Goal: Answer question/provide support: Share knowledge or assist other users

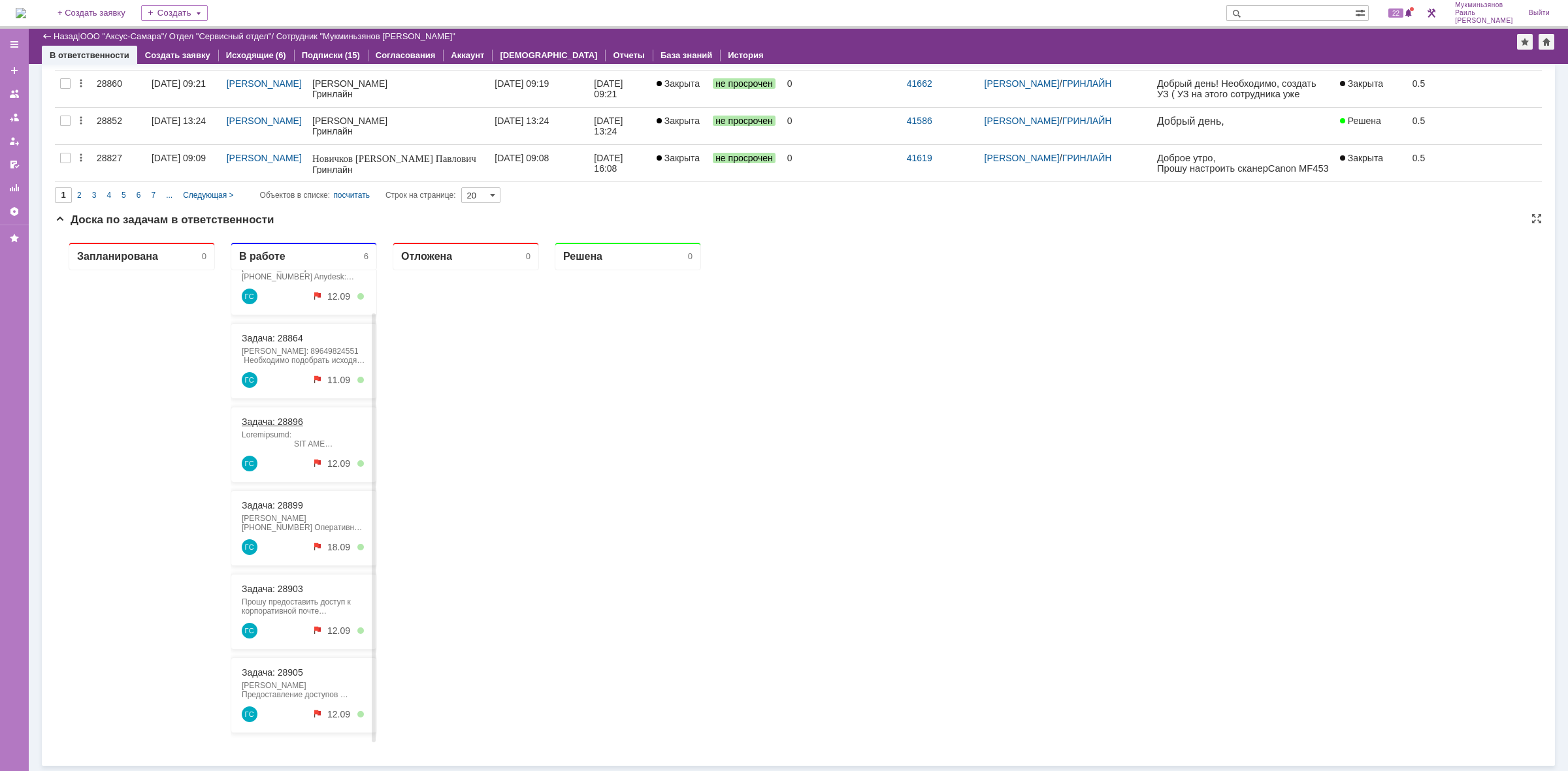
click at [266, 417] on link "Задача: 28896" at bounding box center [272, 422] width 61 height 10
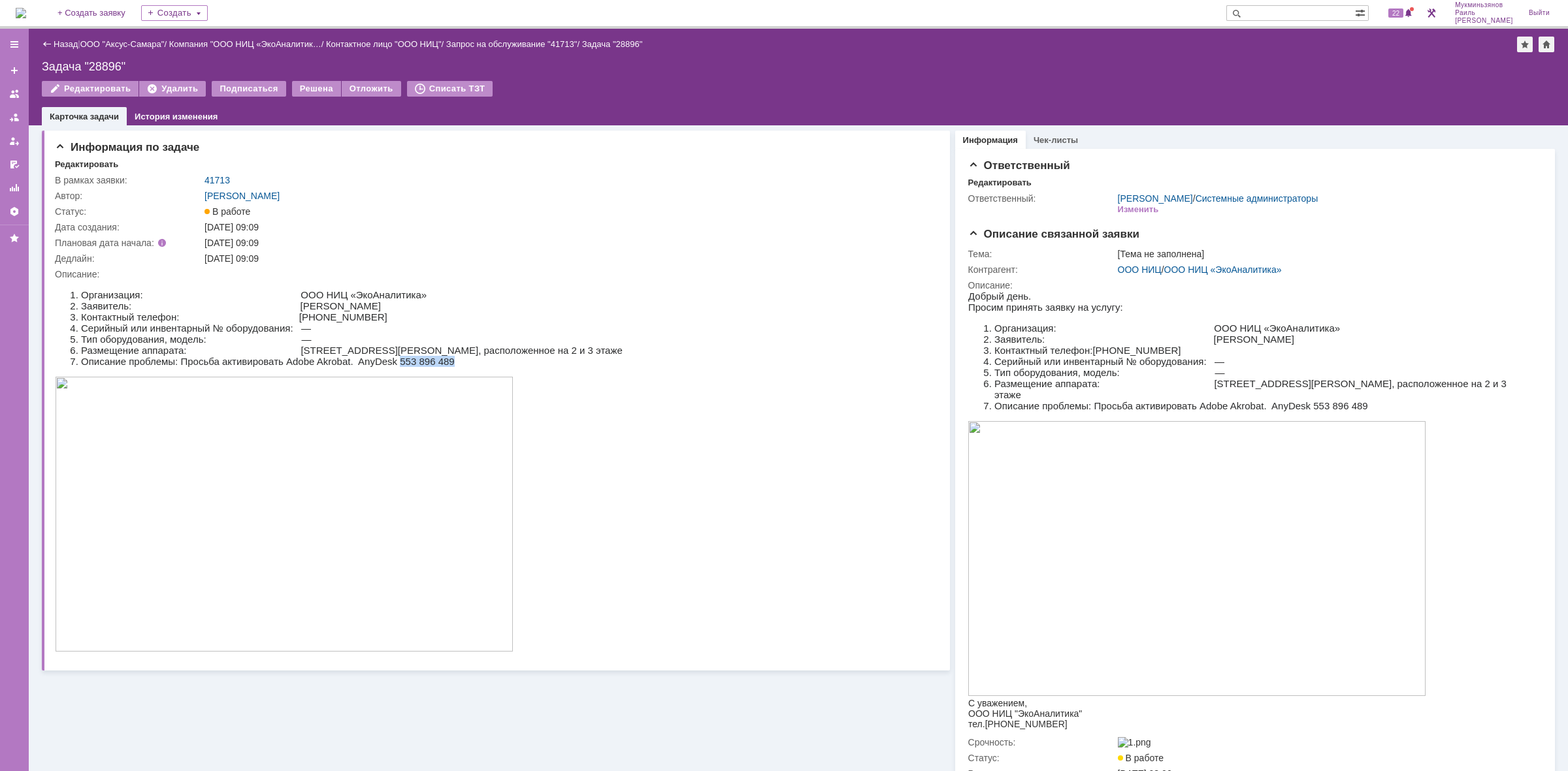
drag, startPoint x: 402, startPoint y: 363, endPoint x: 458, endPoint y: 362, distance: 56.0
click at [458, 362] on li "Описание проблемы: Просьба активировать Adobe Akrobat. AnyDesk 553 896 489" at bounding box center [351, 361] width 542 height 11
copy li "553 896 489"
drag, startPoint x: 315, startPoint y: 309, endPoint x: 496, endPoint y: 300, distance: 181.2
click at [496, 300] on li "Заявитель: [PERSON_NAME]" at bounding box center [351, 306] width 542 height 11
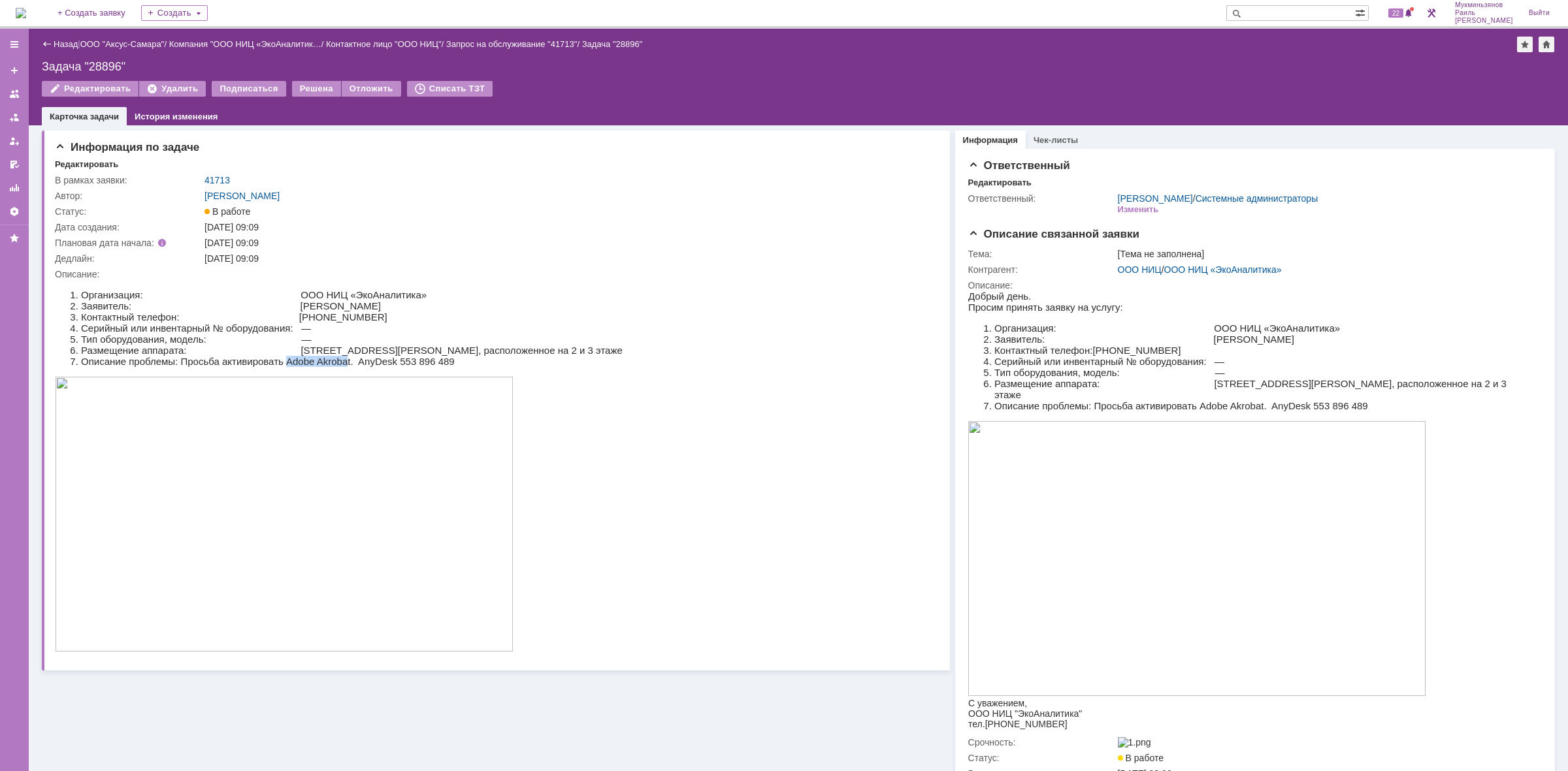
drag, startPoint x: 287, startPoint y: 365, endPoint x: 348, endPoint y: 359, distance: 61.3
click at [348, 359] on li "Описание проблемы: Просьба активировать Adobe Akrobat. AnyDesk 553 896 489" at bounding box center [351, 361] width 542 height 11
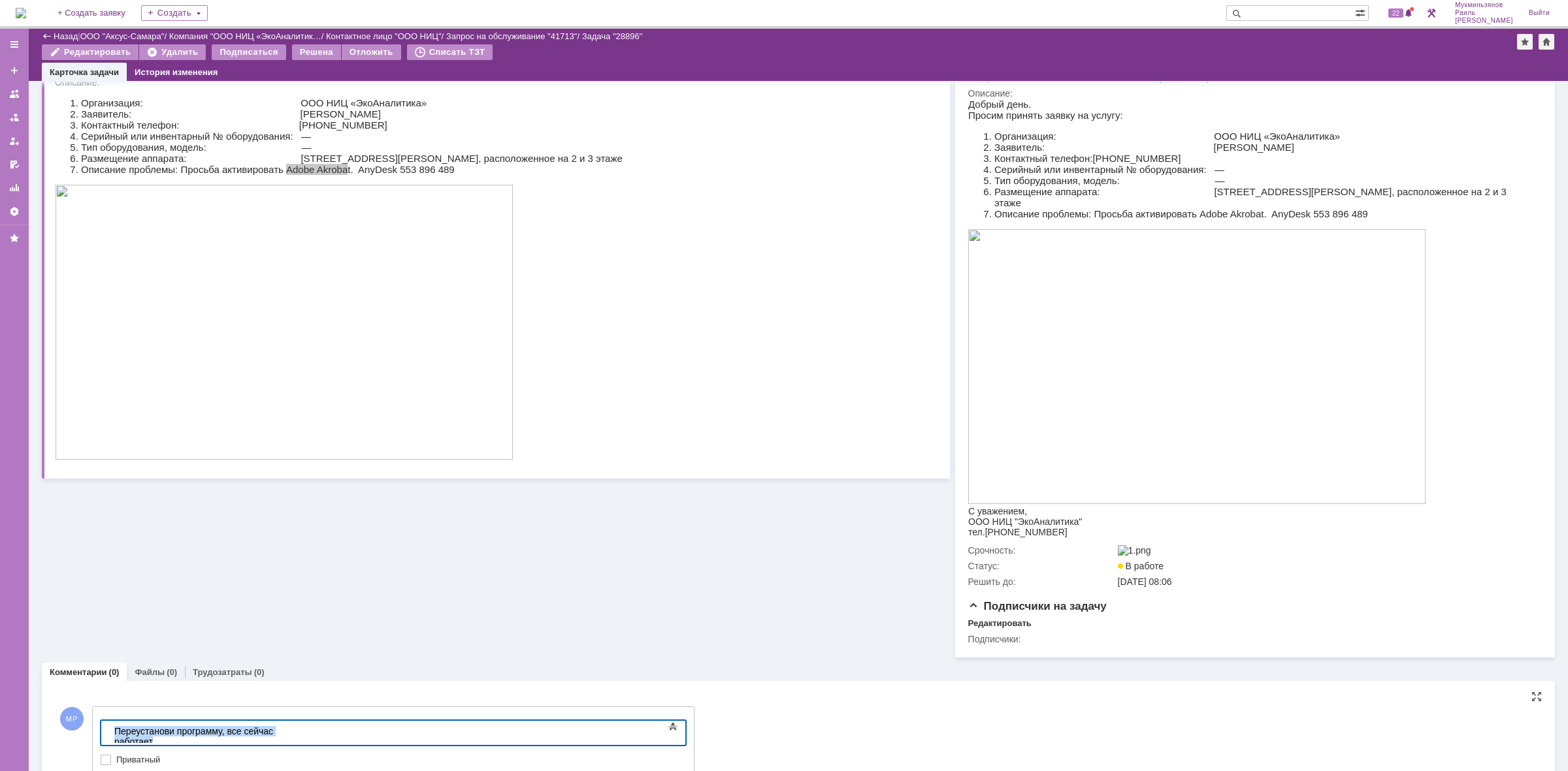
click at [109, 723] on html "​Переустанови программу, все сейчас работает" at bounding box center [207, 737] width 196 height 31
copy div "​Переустанови программу, все сейчас работает"
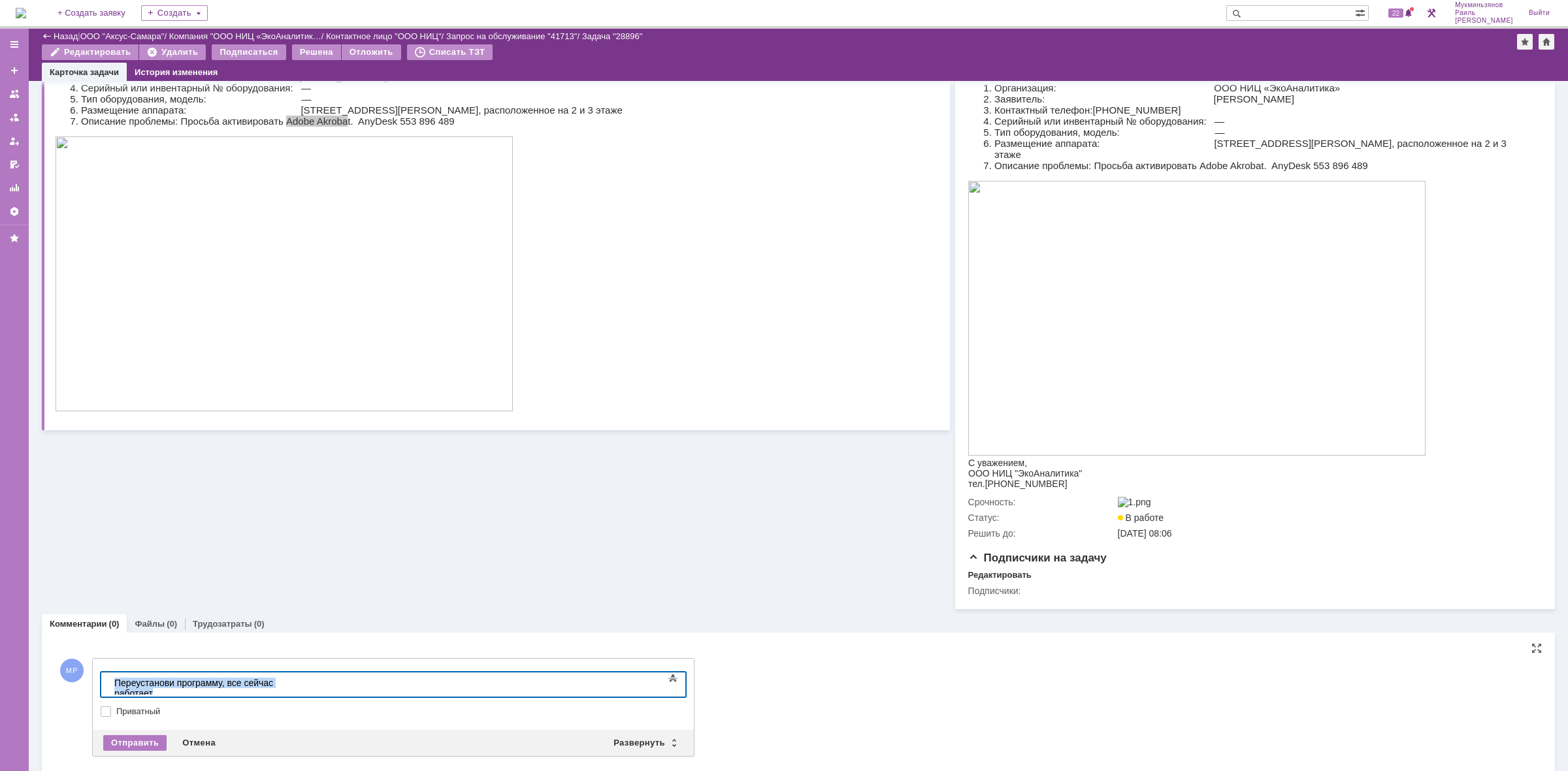
scroll to position [217, 0]
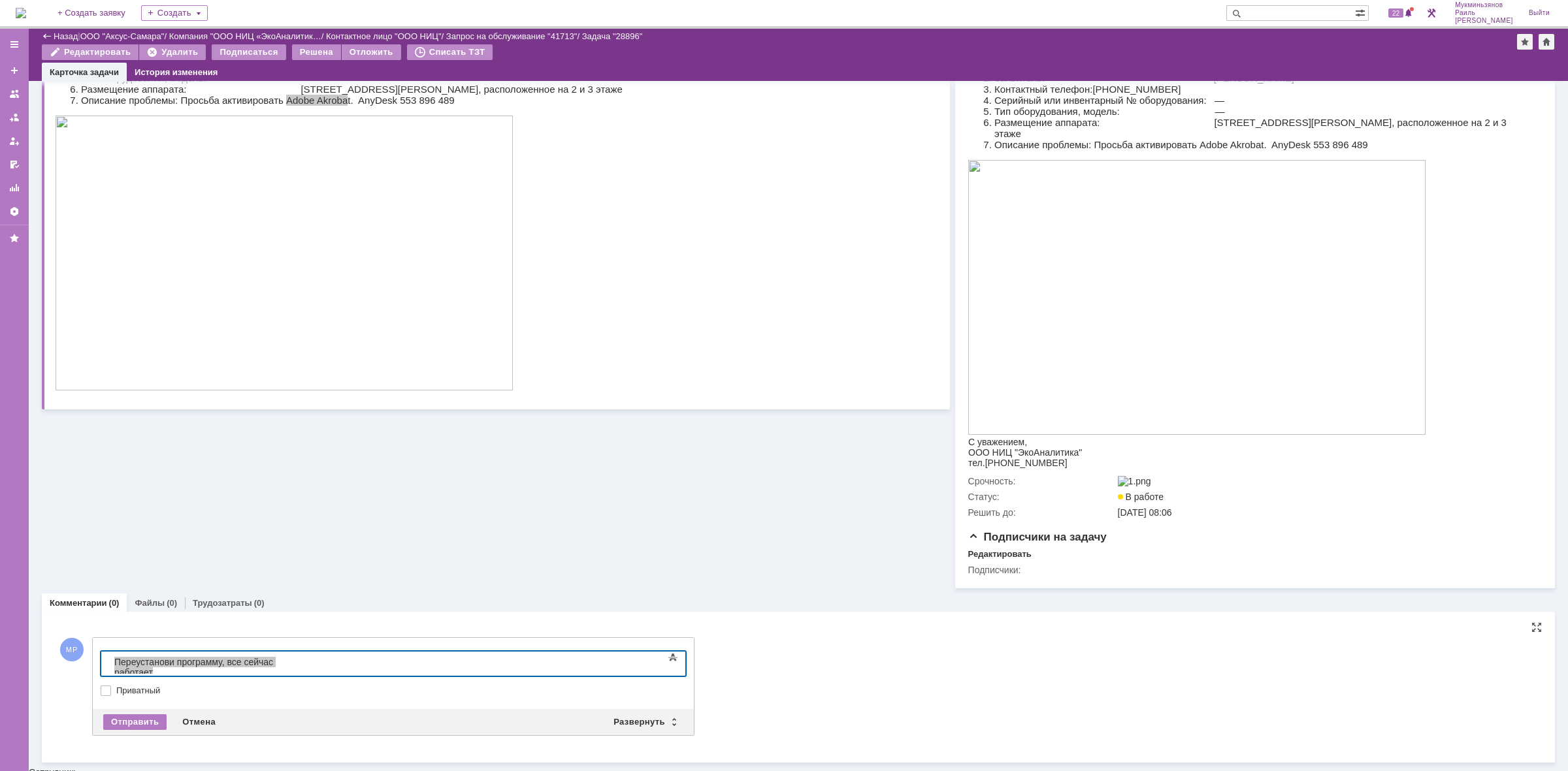
click at [144, 716] on div "Отправить Отмена Развернуть Свернуть" at bounding box center [393, 722] width 601 height 26
click at [146, 722] on div "Отправить" at bounding box center [135, 722] width 64 height 16
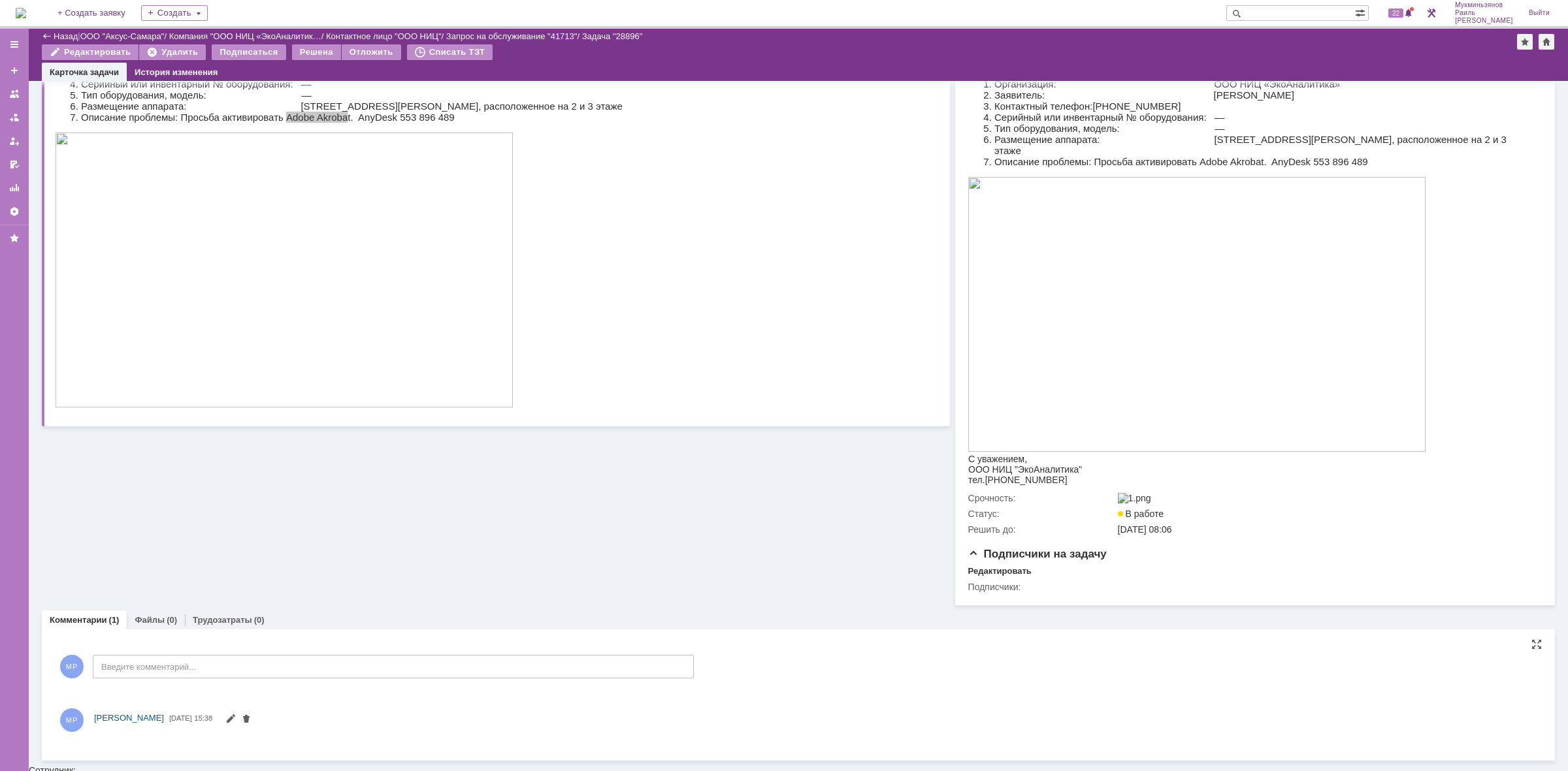
scroll to position [205, 0]
click at [214, 620] on link "Трудозатраты" at bounding box center [223, 615] width 60 height 10
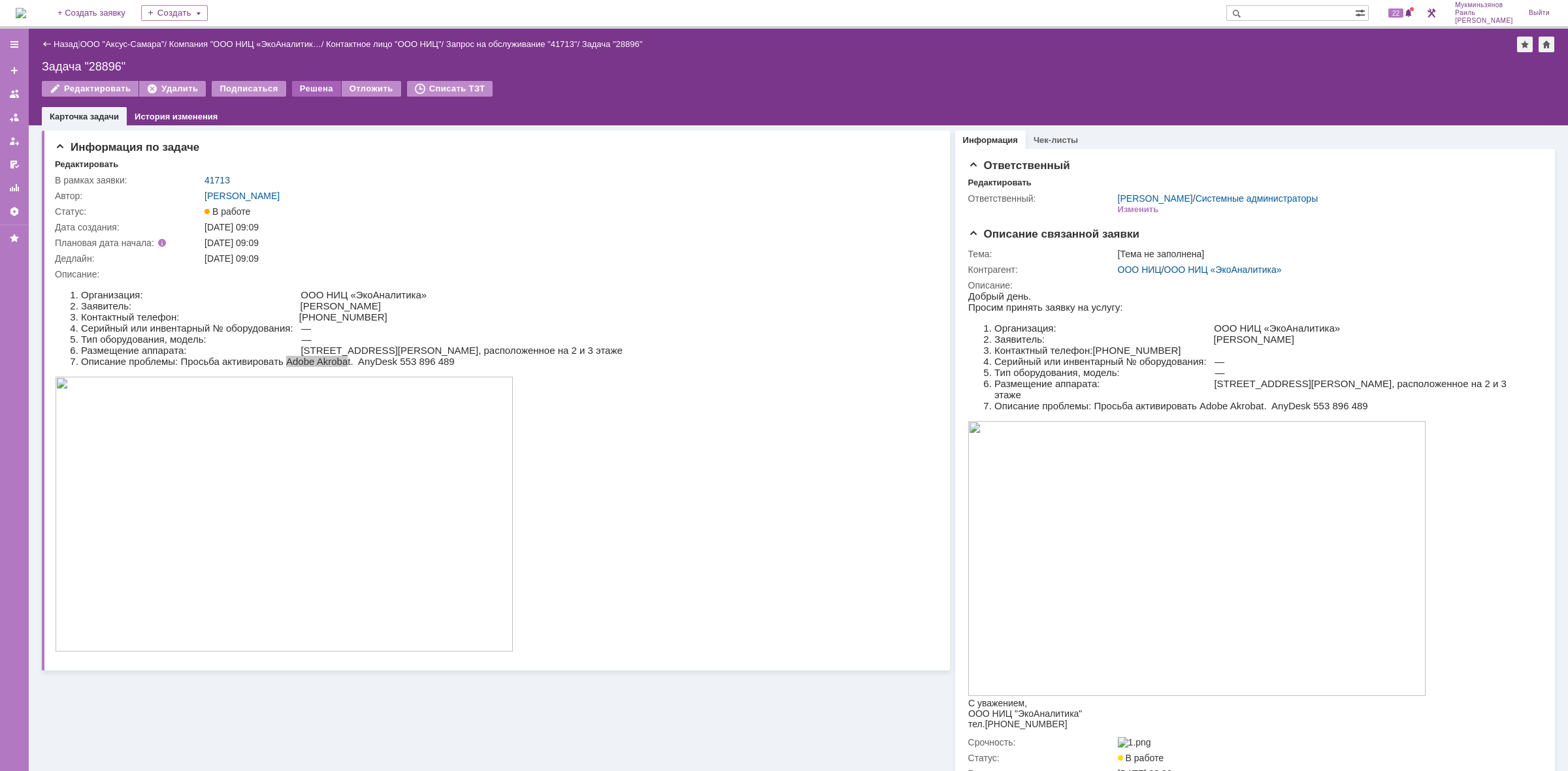
click at [296, 87] on div "Решена" at bounding box center [317, 88] width 49 height 16
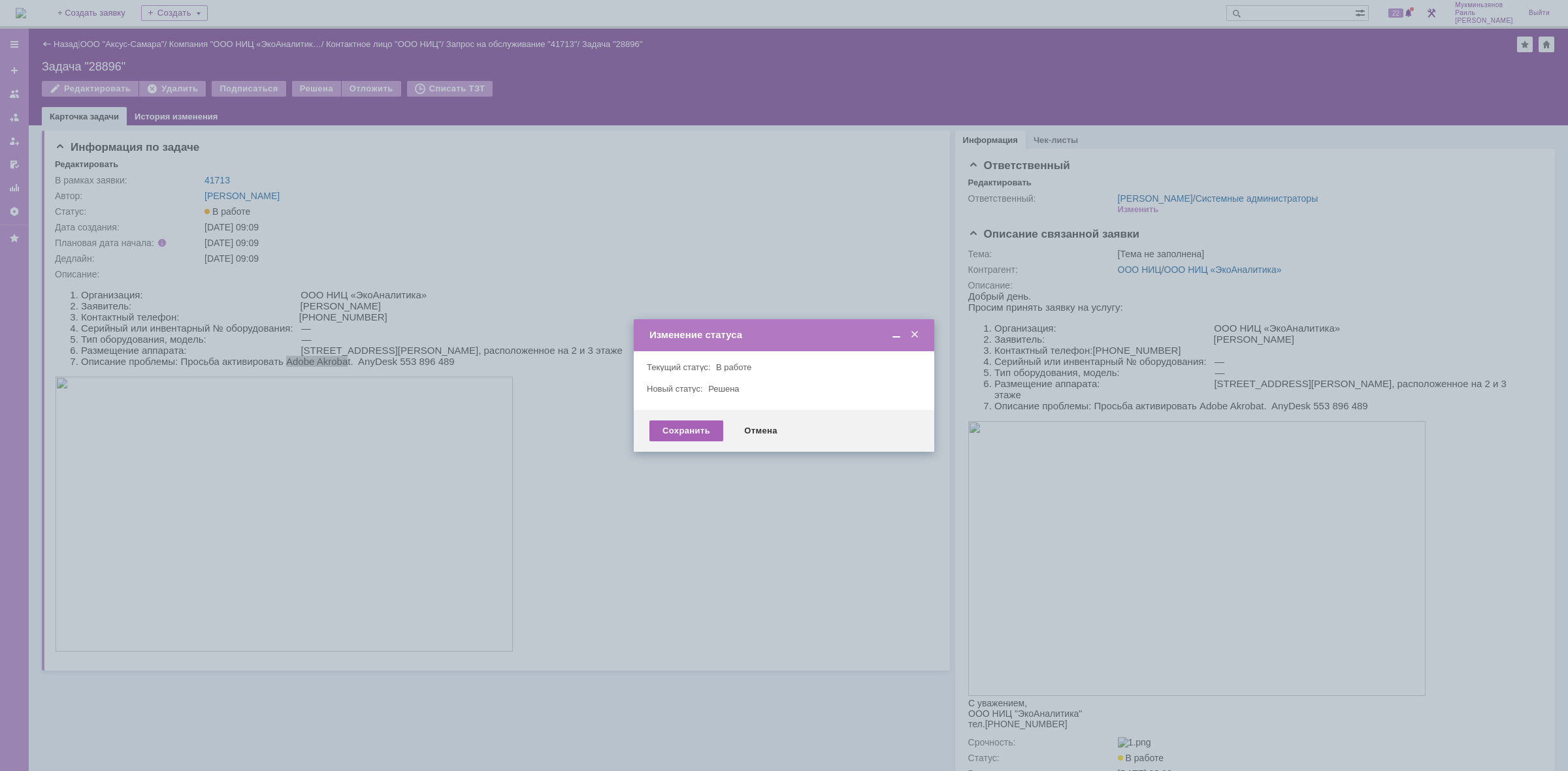
click at [677, 438] on div "Сохранить" at bounding box center [686, 431] width 74 height 21
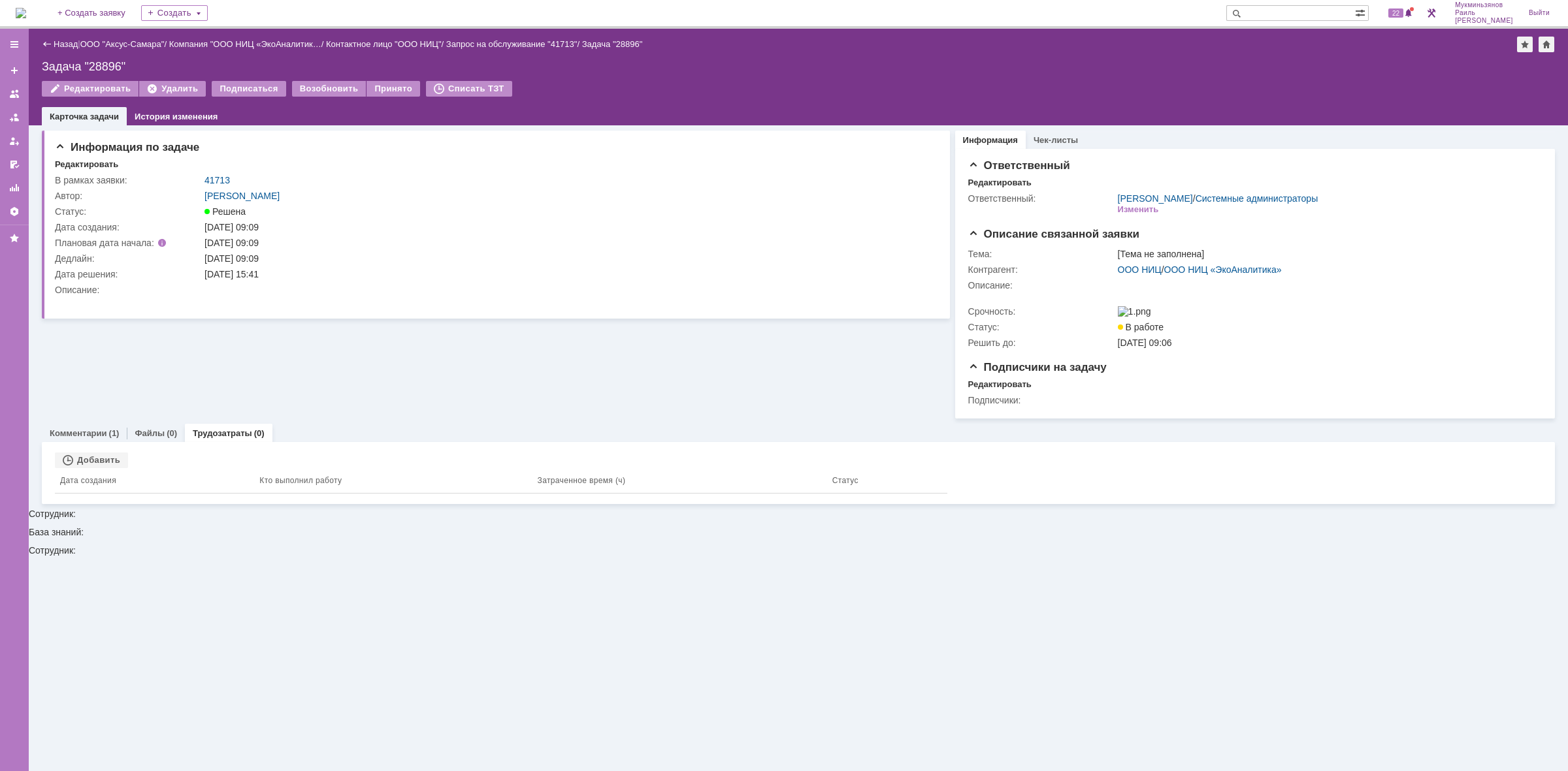
click at [26, 12] on img at bounding box center [21, 13] width 10 height 10
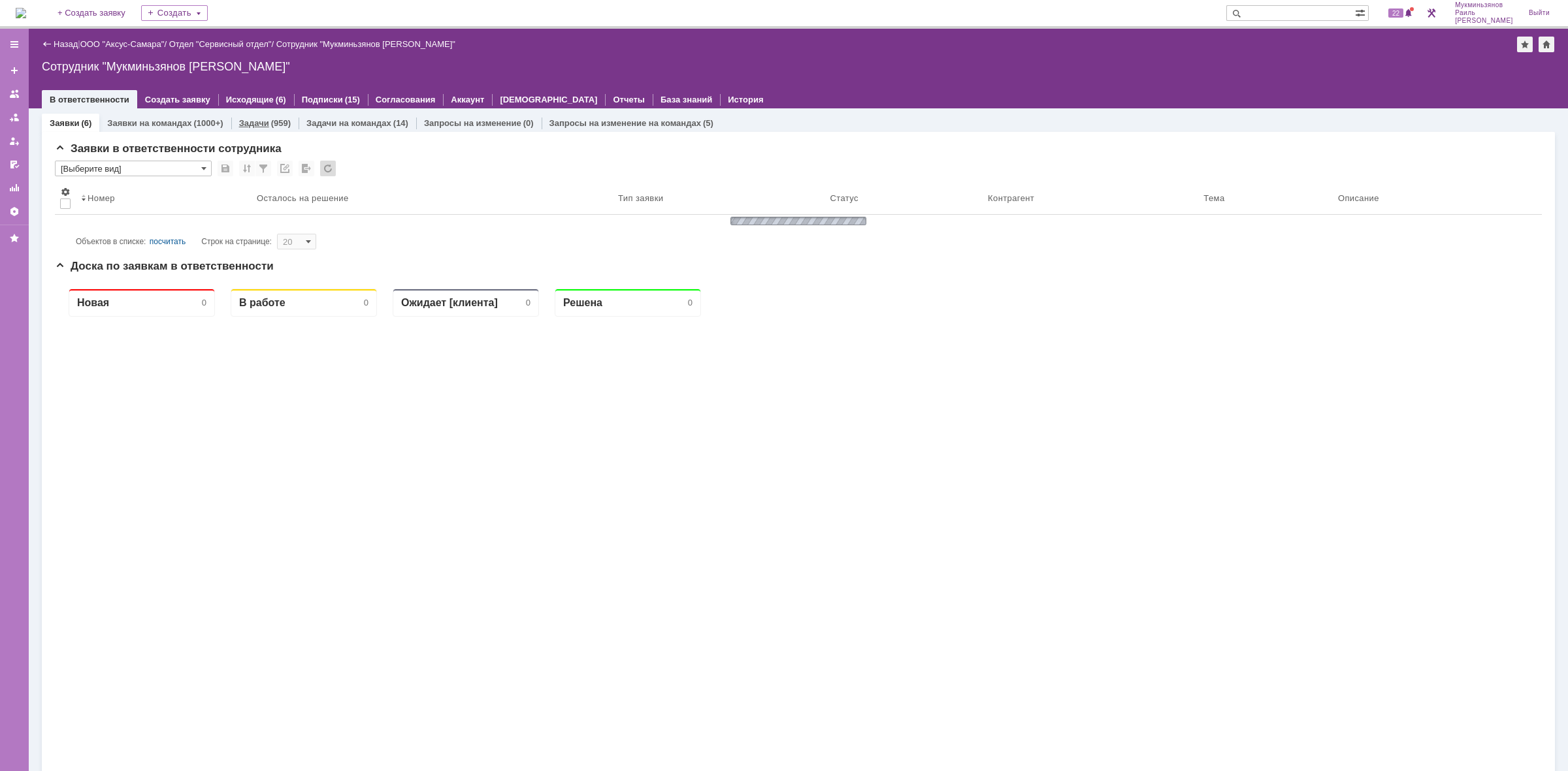
click at [263, 127] on link "Задачи" at bounding box center [254, 123] width 30 height 10
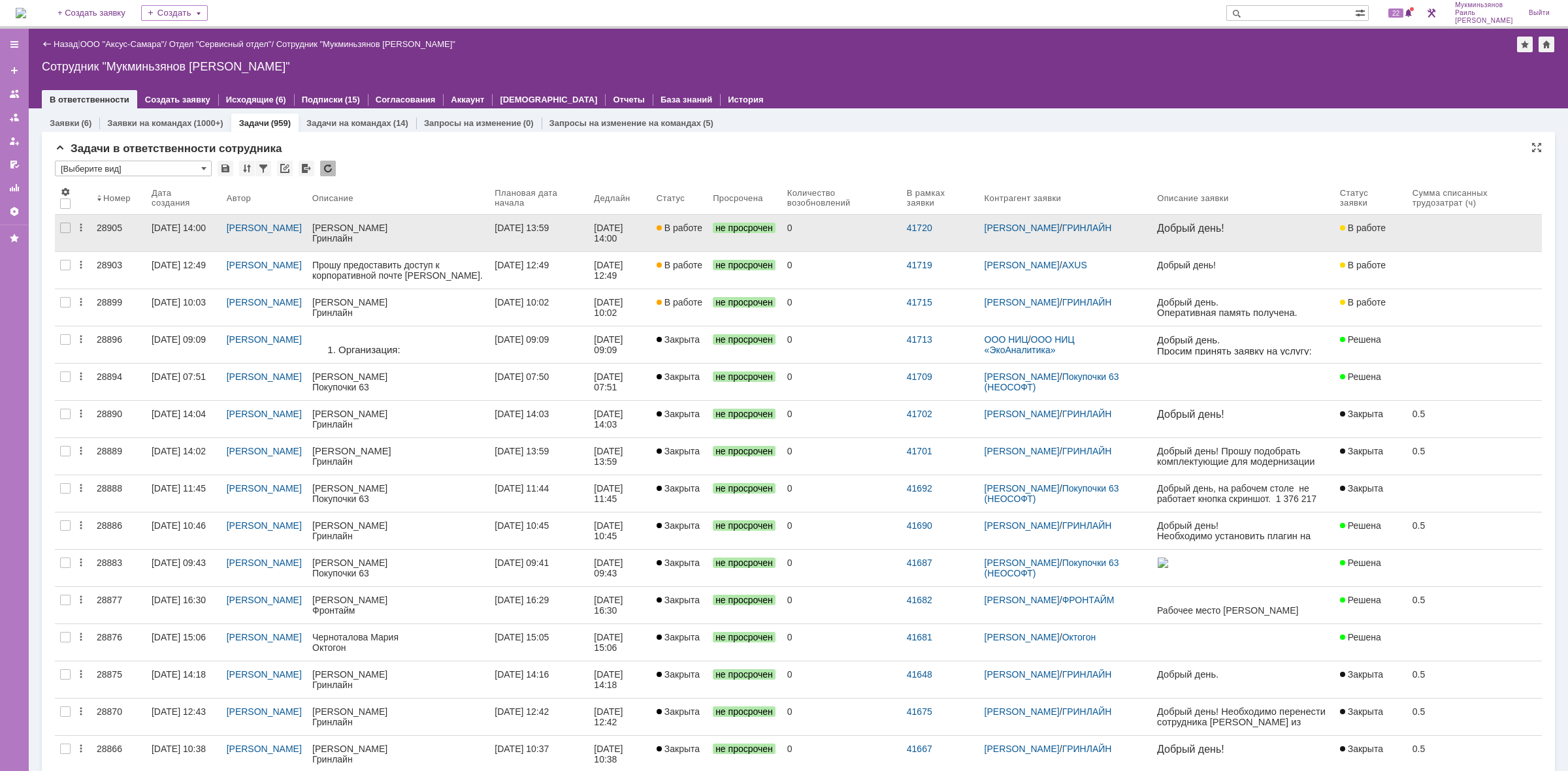
click at [549, 226] on div "[DATE] 13:59" at bounding box center [522, 228] width 55 height 10
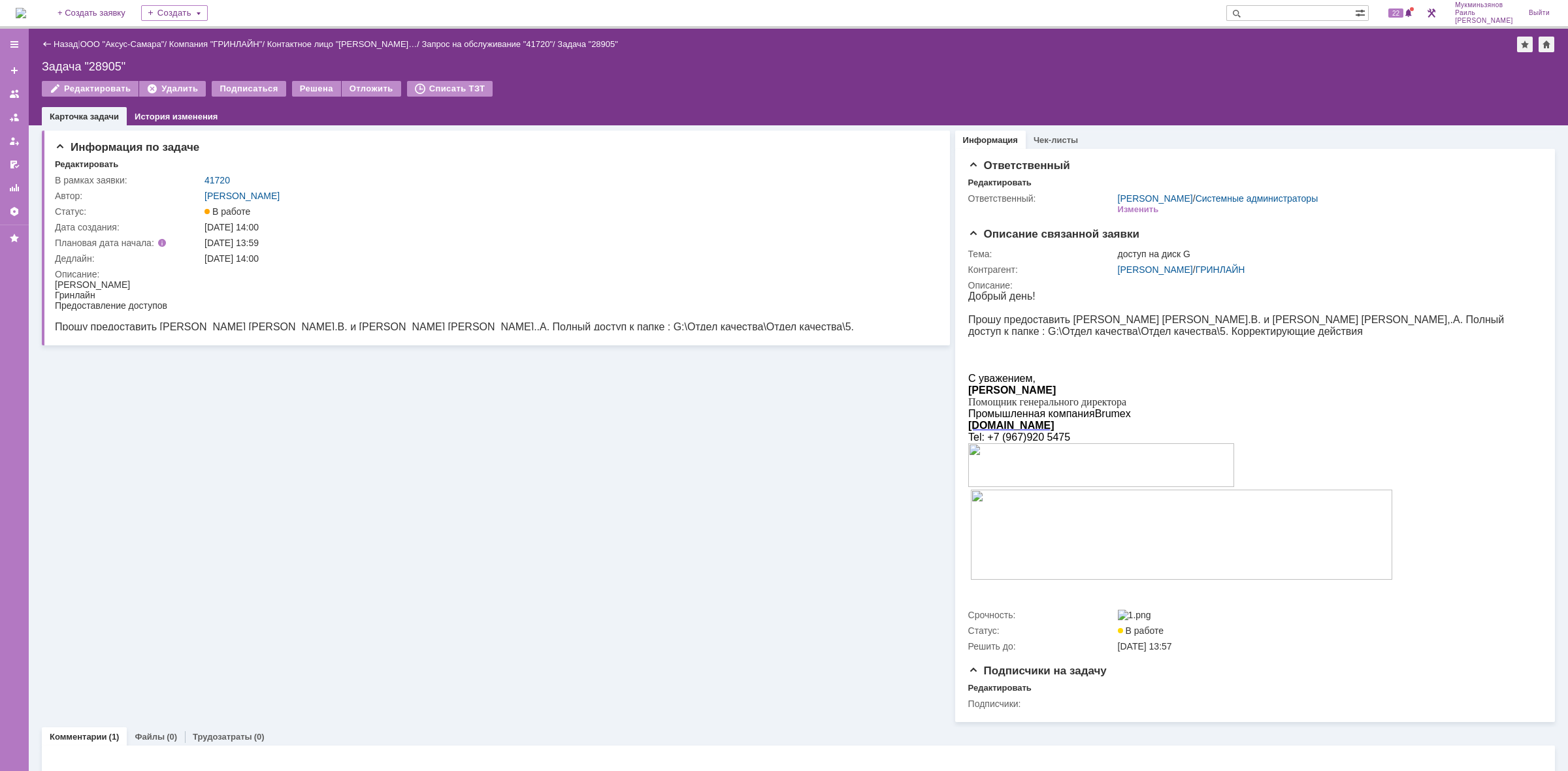
click at [13, 8] on div "На домашнюю + Создать заявку Создать 22 Мукминьзянов Раиль Рамильевич Выйти" at bounding box center [784, 14] width 1568 height 28
click at [22, 11] on img at bounding box center [21, 13] width 10 height 10
